Goal: Information Seeking & Learning: Learn about a topic

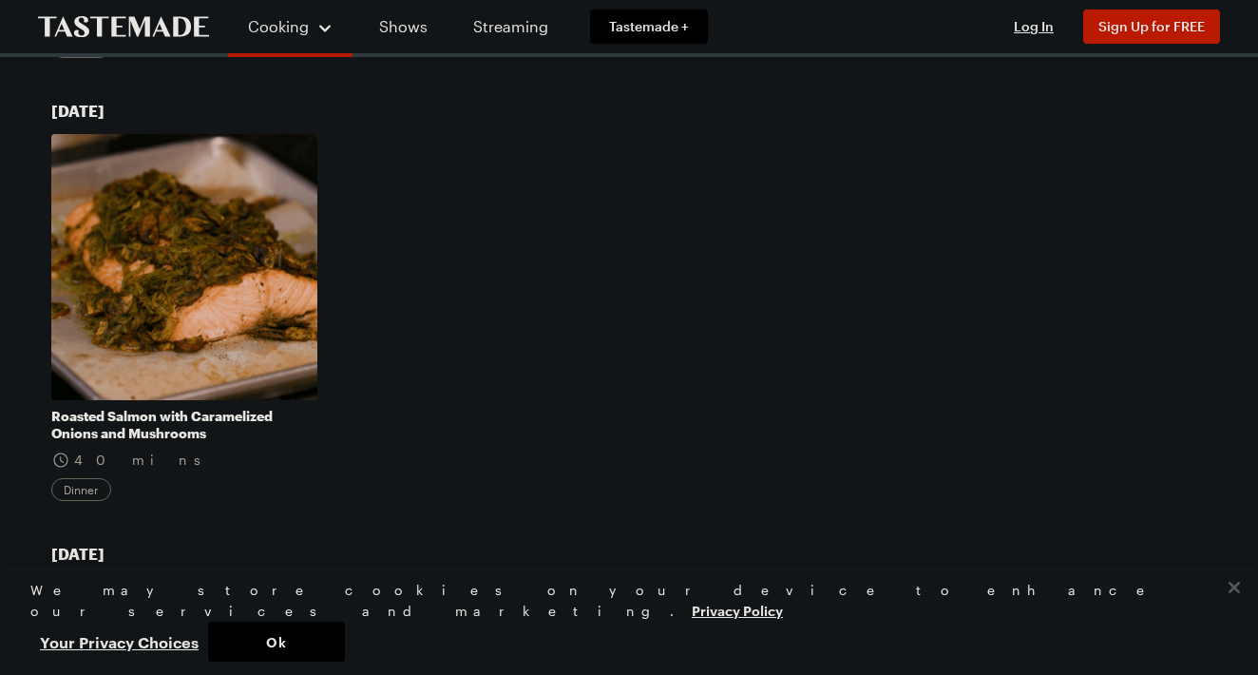
scroll to position [971, 0]
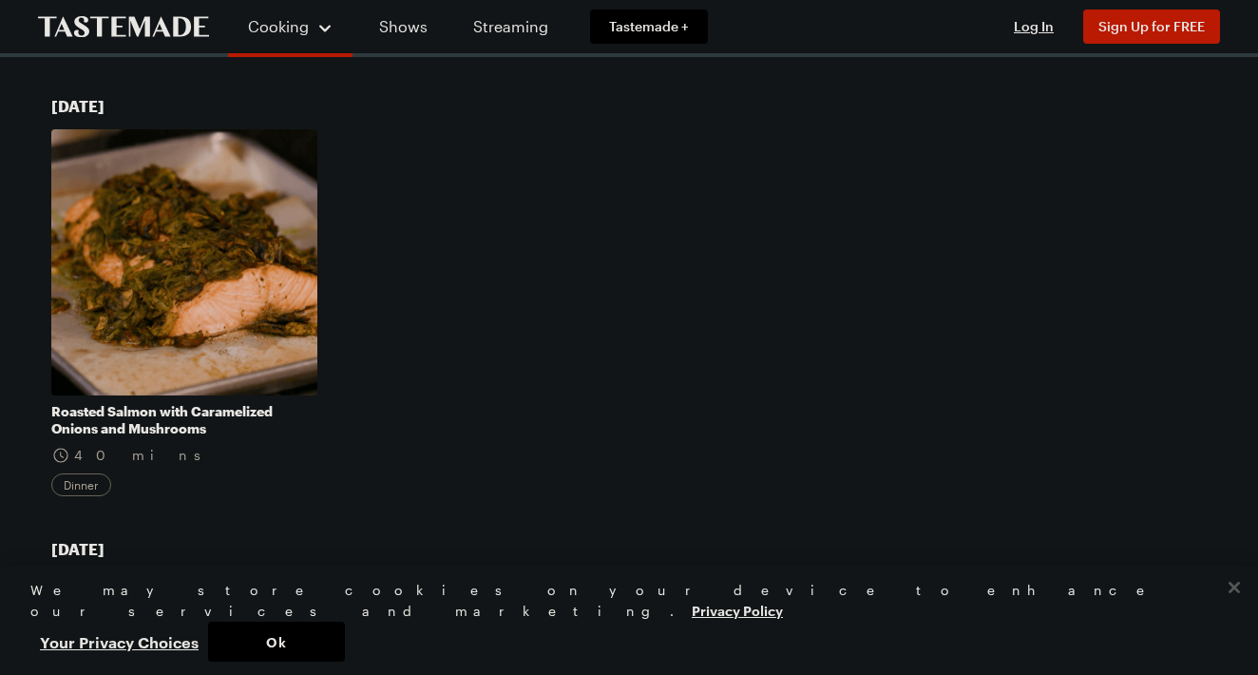
click at [231, 409] on link "Roasted Salmon with Caramelized Onions and Mushrooms" at bounding box center [184, 420] width 266 height 34
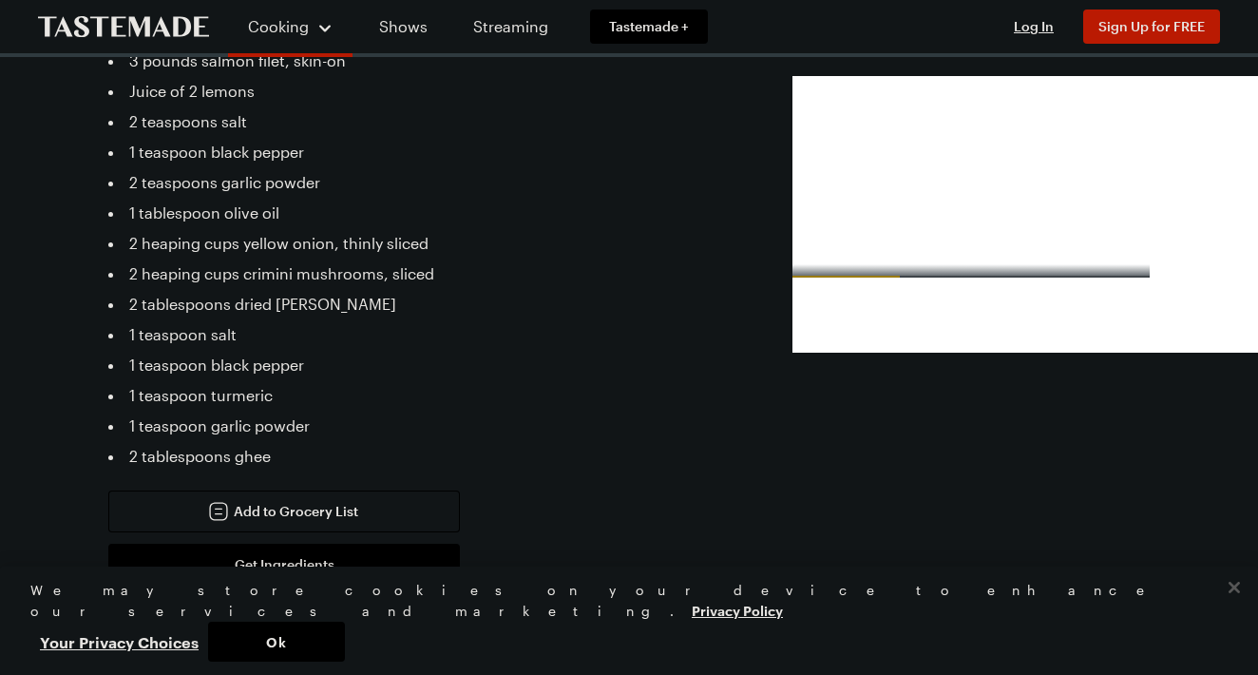
scroll to position [632, 0]
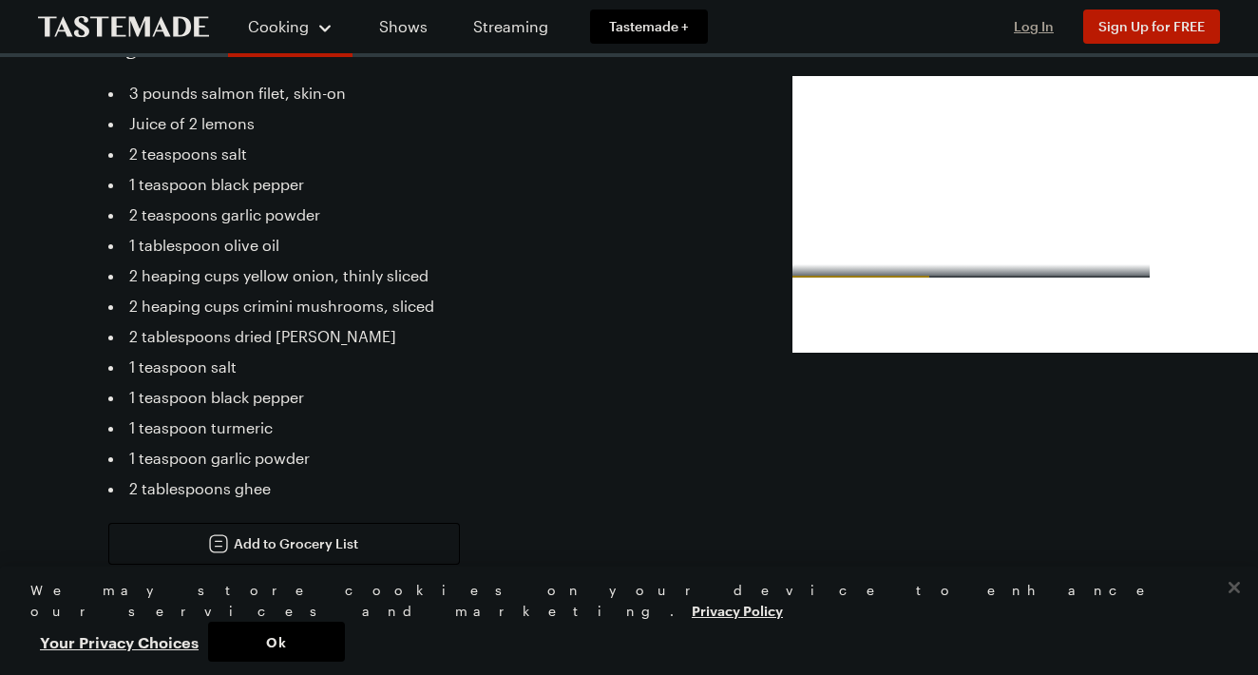
click at [1046, 31] on span "Log In" at bounding box center [1034, 26] width 40 height 16
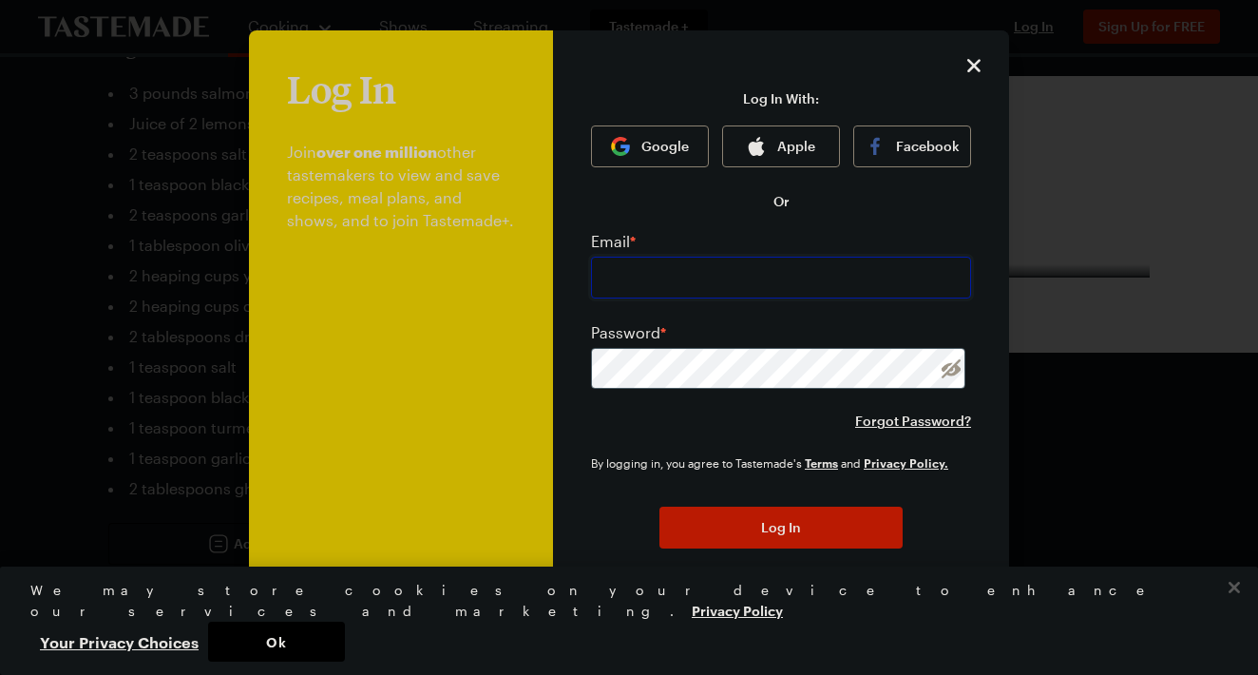
type input "juliembuehner@gmail.com"
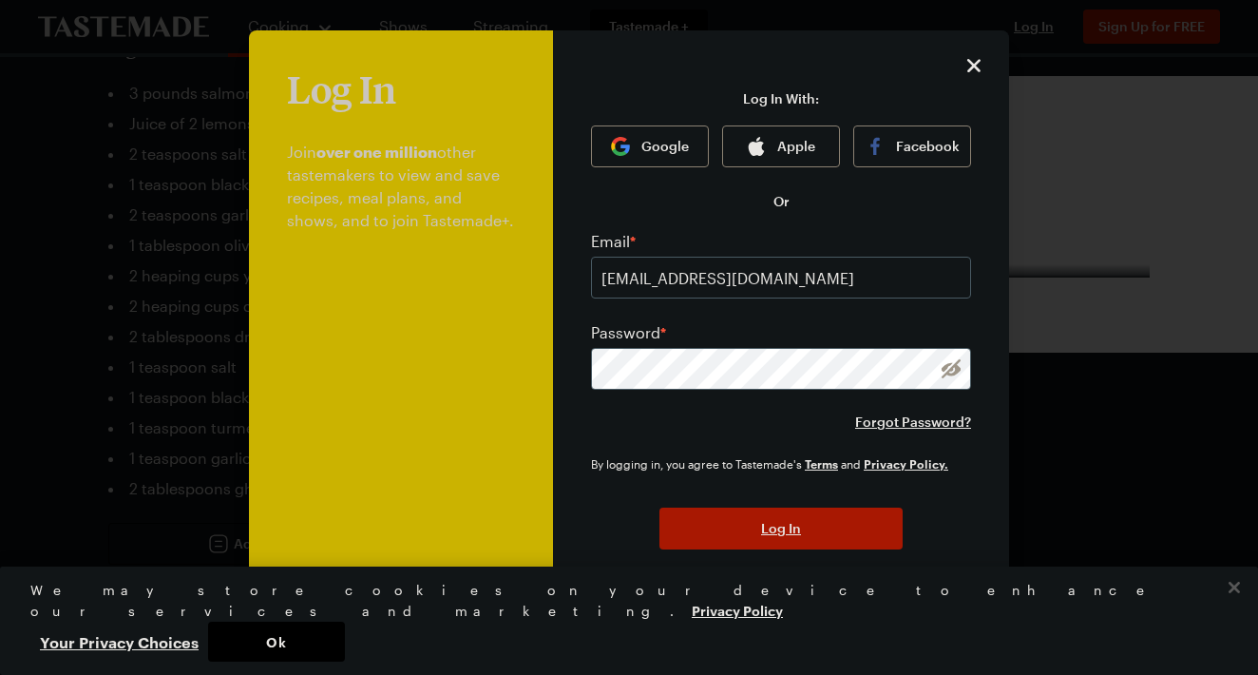
click at [809, 541] on button "Log In" at bounding box center [780, 528] width 243 height 42
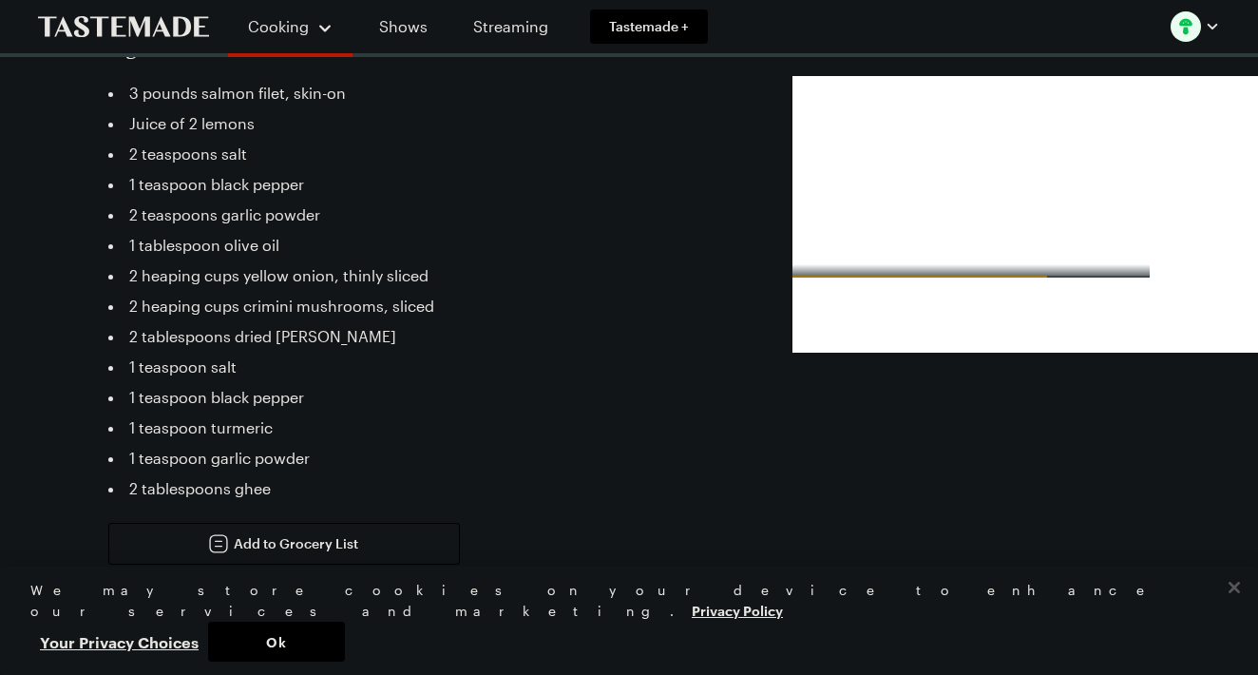
type textarea "x"
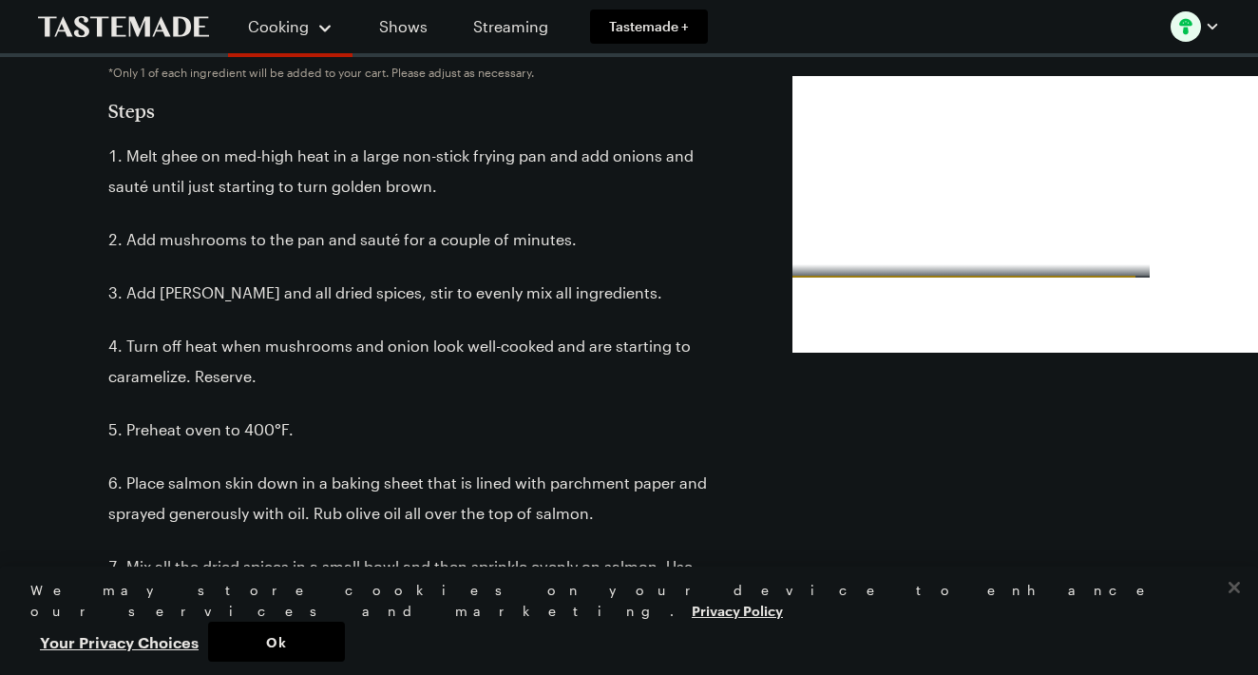
scroll to position [1216, 0]
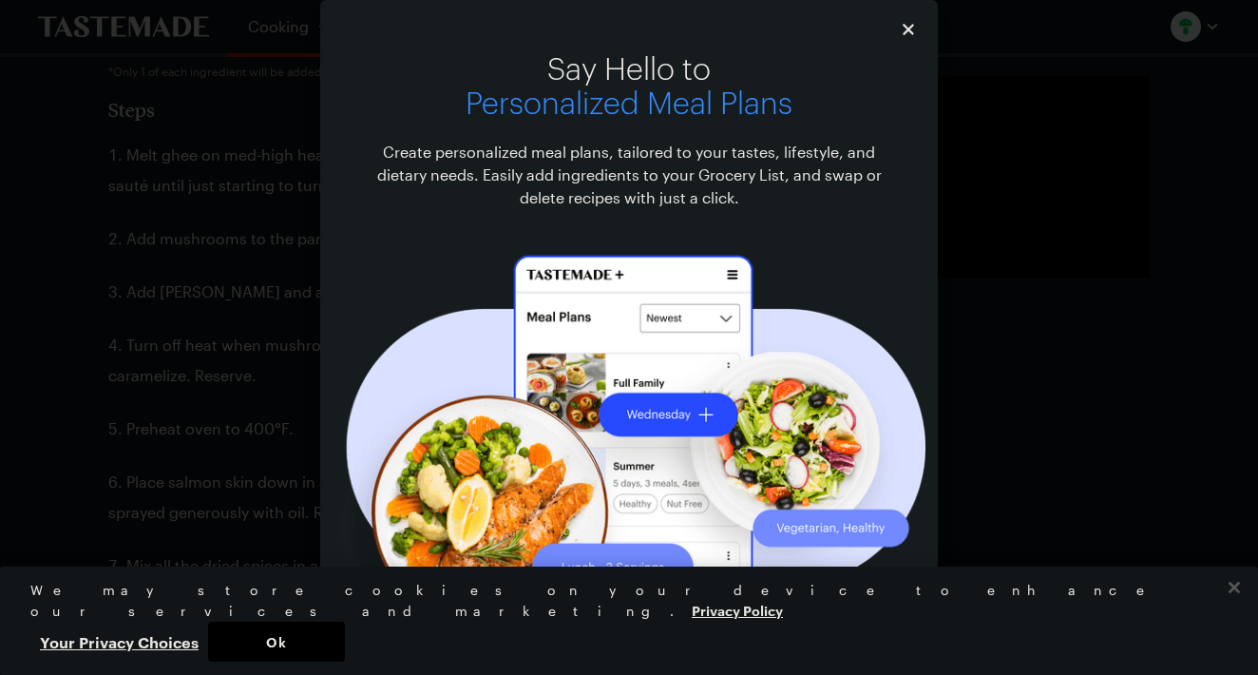
click at [911, 28] on icon "Close" at bounding box center [908, 29] width 11 height 11
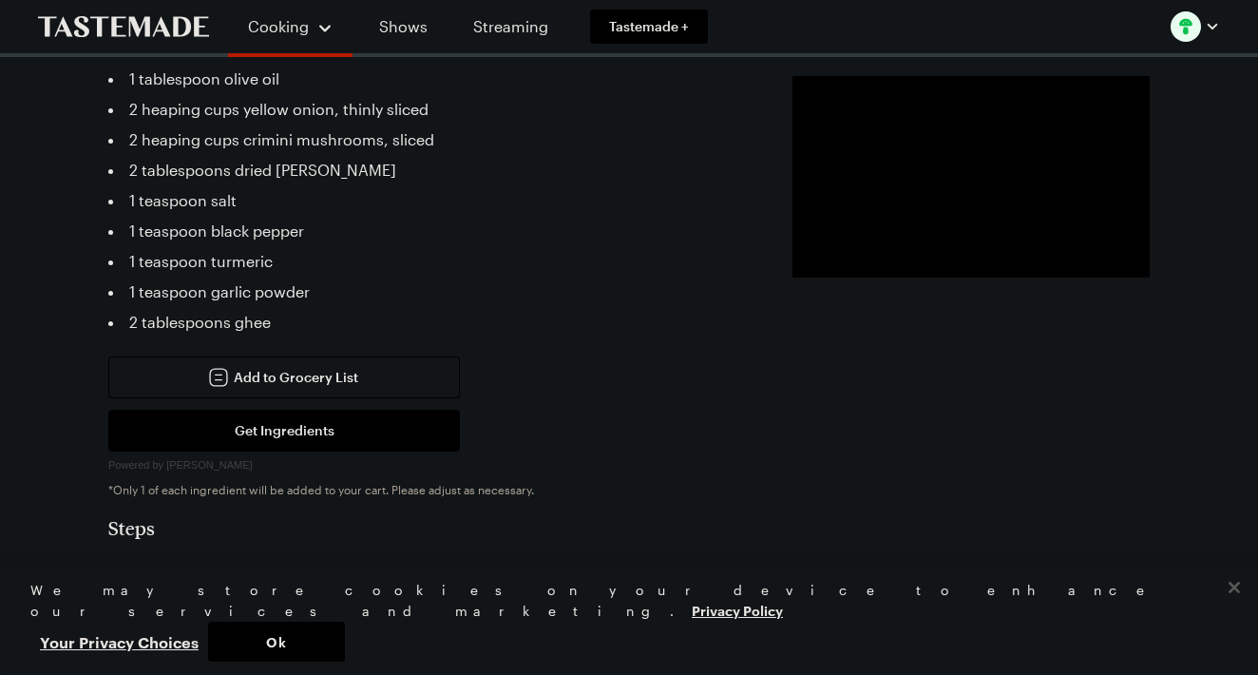
scroll to position [729, 0]
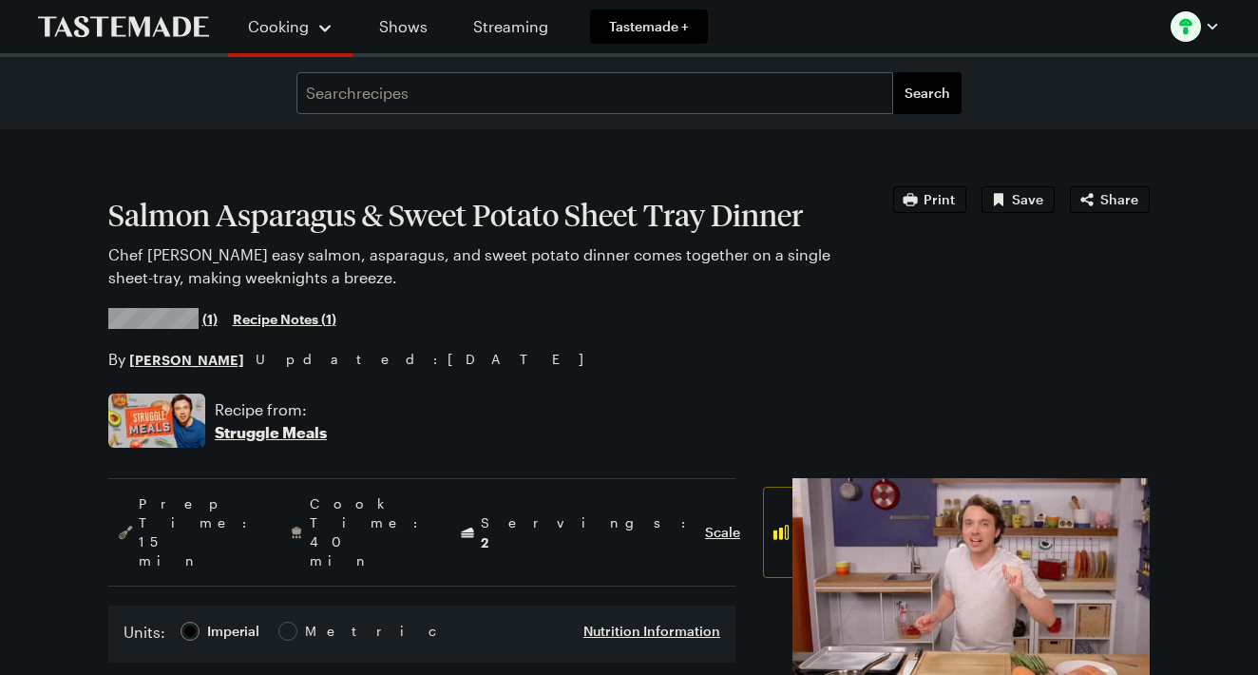
scroll to position [413, 0]
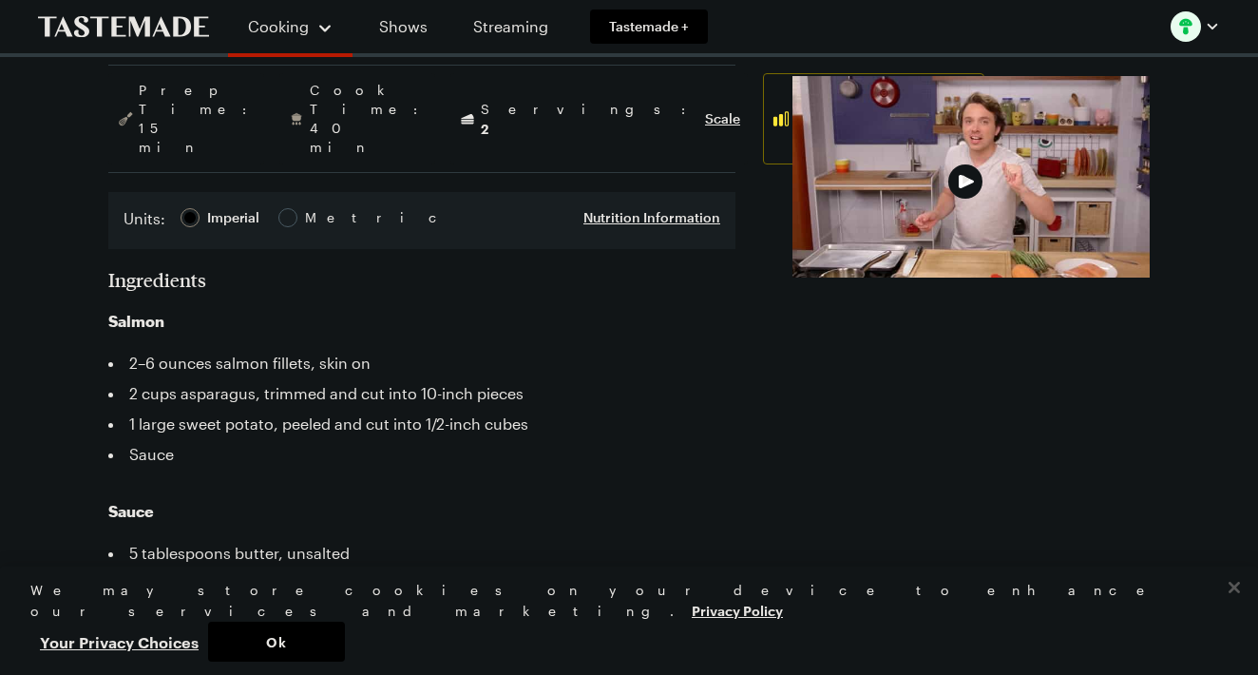
type textarea "x"
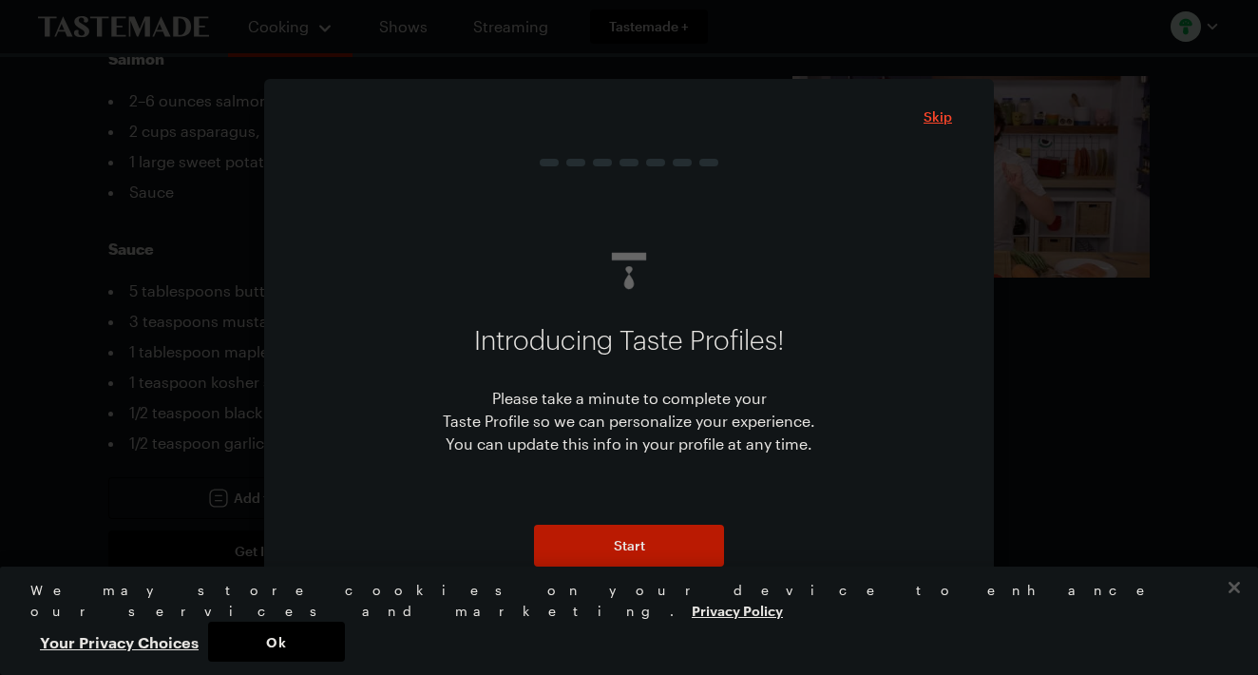
scroll to position [0, 0]
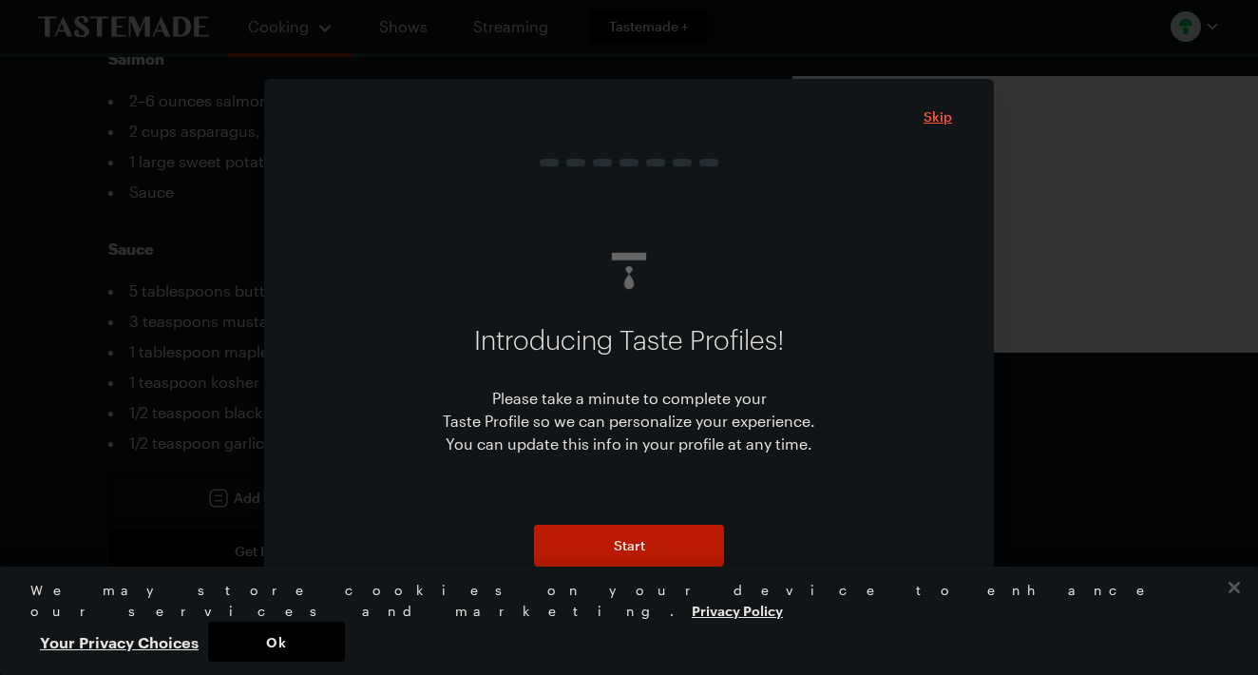
click at [939, 116] on span "Skip" at bounding box center [937, 116] width 29 height 19
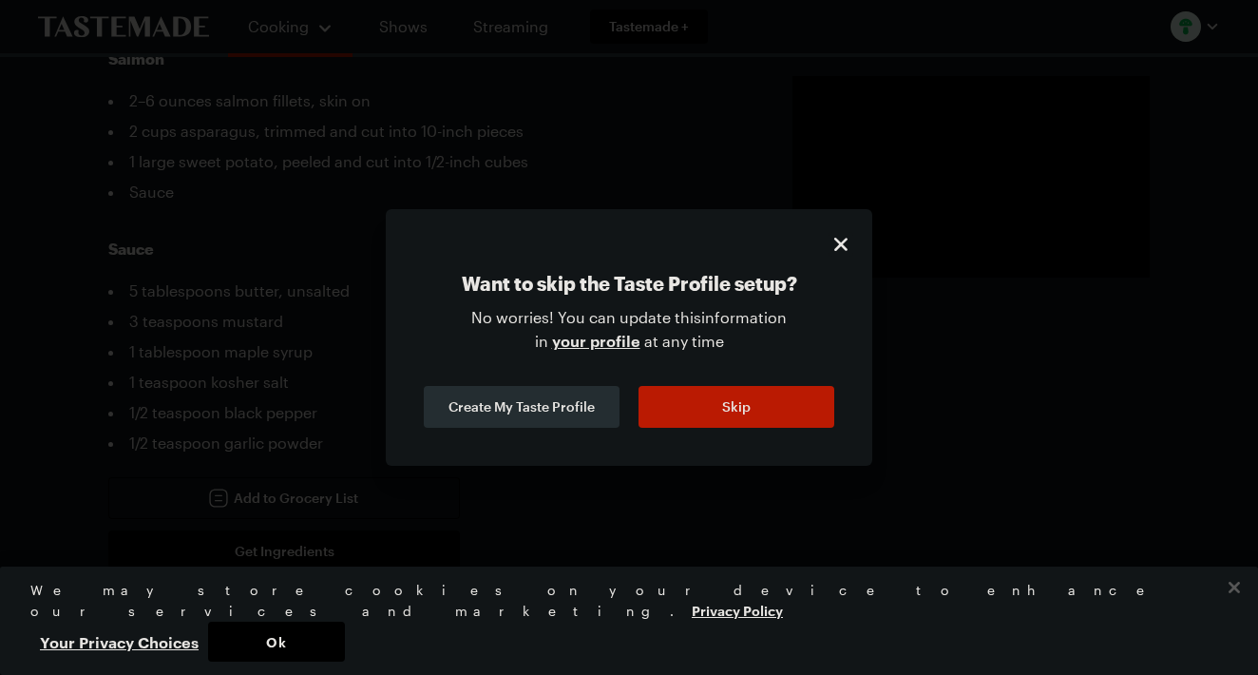
click at [838, 246] on icon "Close" at bounding box center [840, 244] width 13 height 13
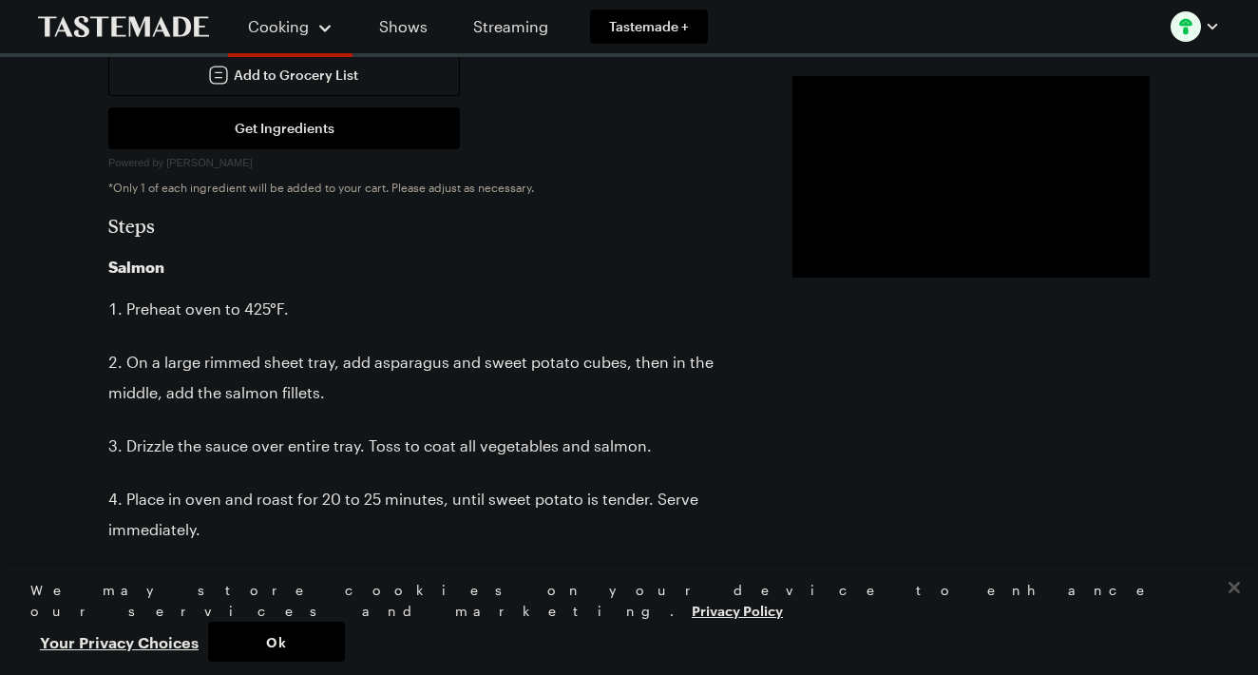
scroll to position [1101, 0]
